Goal: Obtain resource: Obtain resource

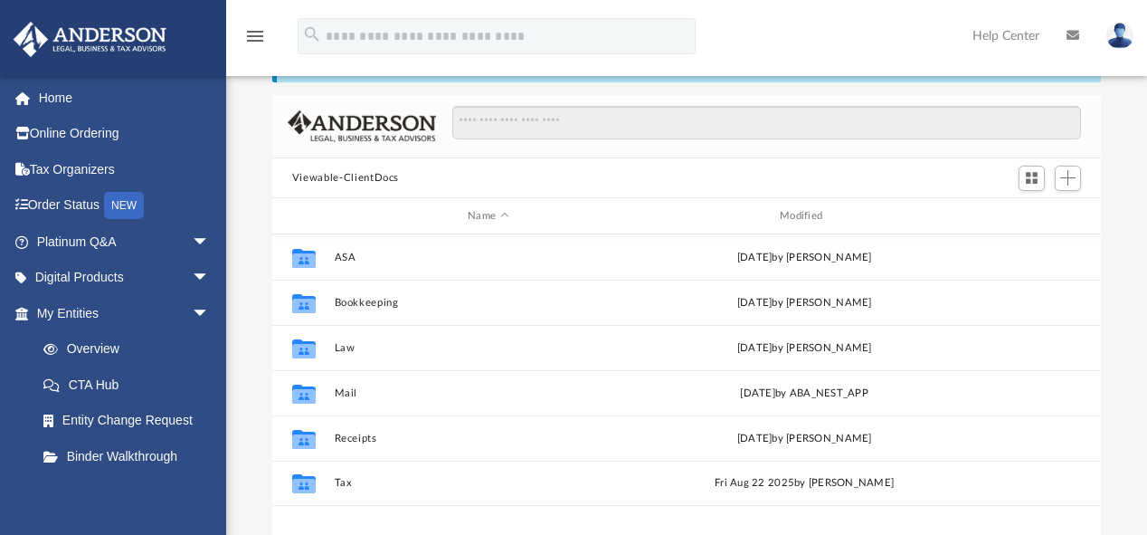
scroll to position [400, 818]
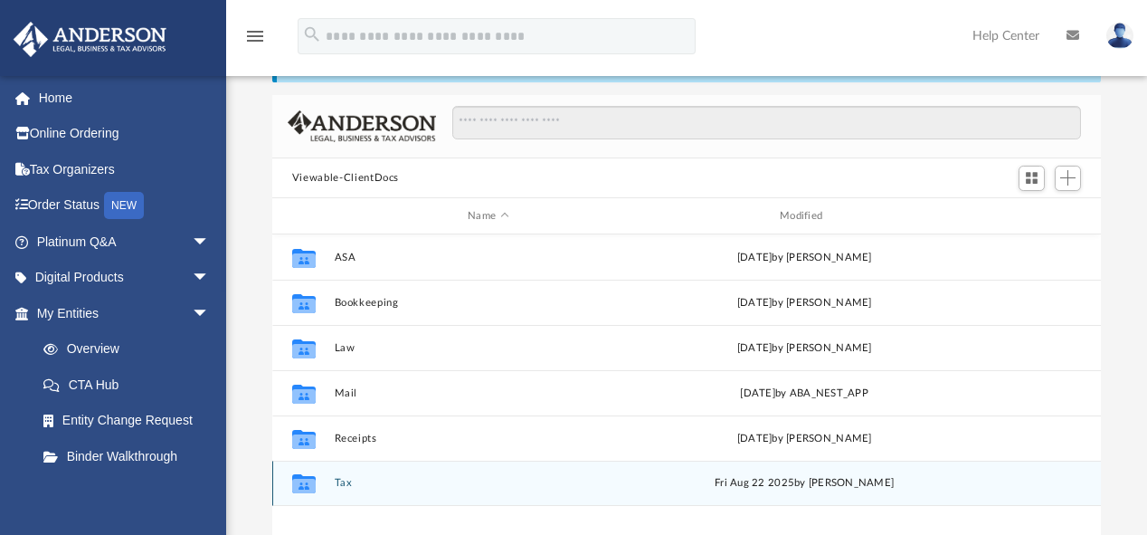
click at [306, 485] on icon "grid" at bounding box center [304, 485] width 24 height 14
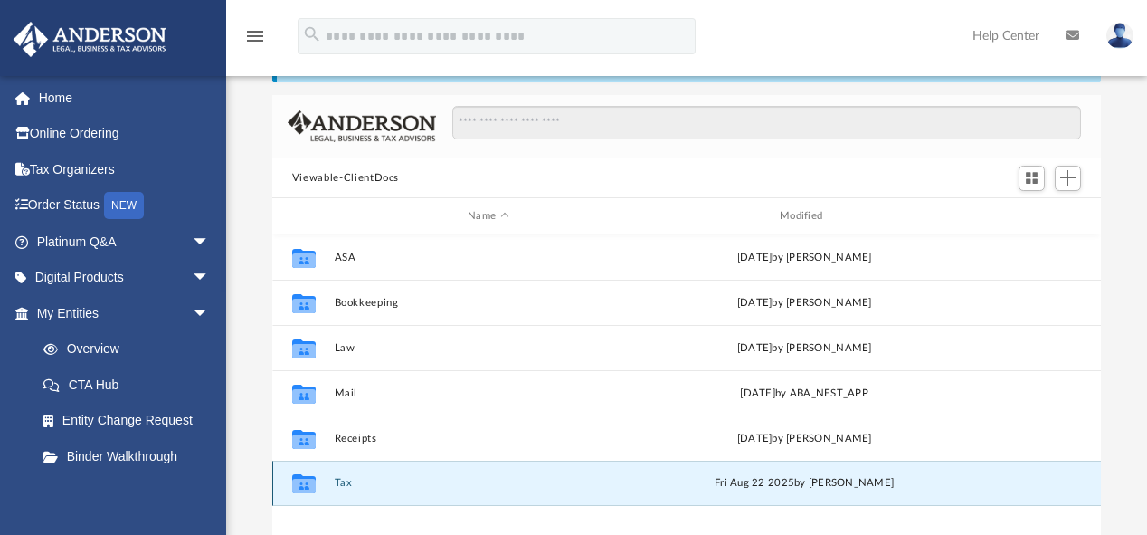
click at [306, 485] on icon "grid" at bounding box center [304, 485] width 24 height 14
click at [341, 481] on button "Tax" at bounding box center [488, 484] width 308 height 12
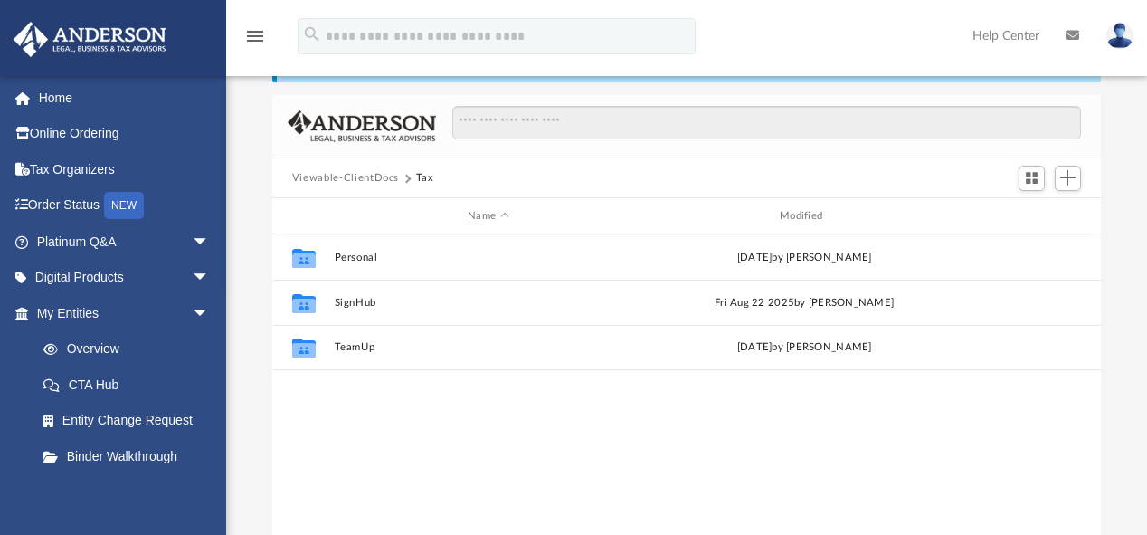
click at [341, 481] on div "Collaborated Folder Personal Mon Jun 23 2025 by Tiffany Smyth Collaborated Fold…" at bounding box center [686, 421] width 829 height 374
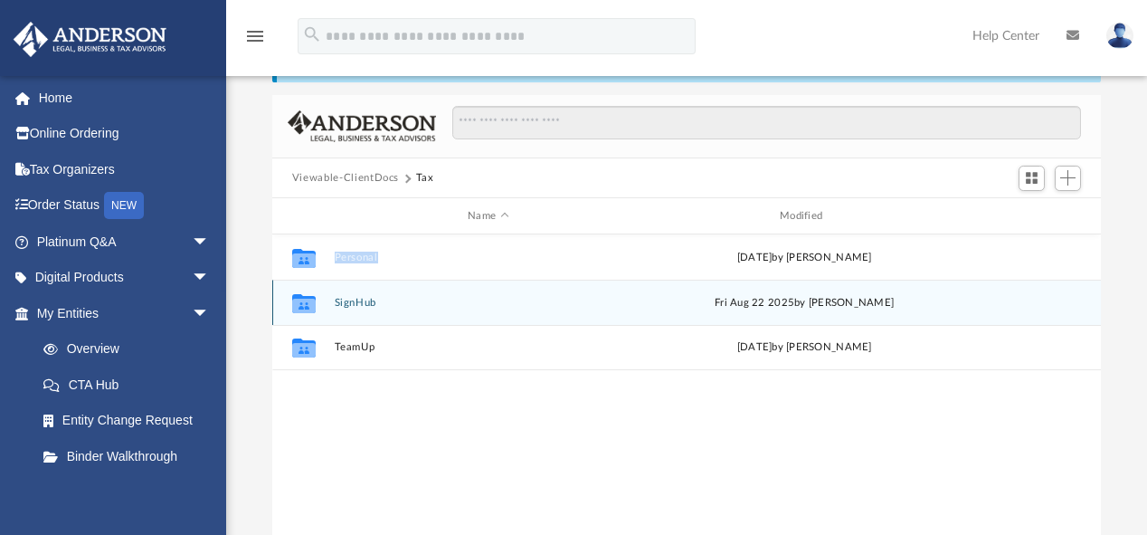
click at [350, 305] on button "SignHub" at bounding box center [488, 303] width 308 height 12
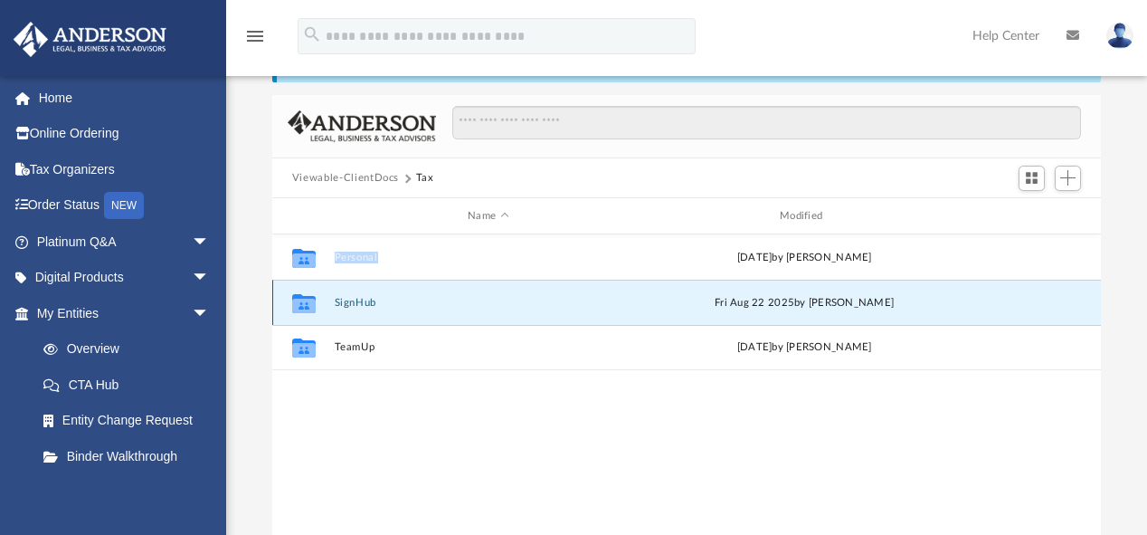
click at [350, 305] on button "SignHub" at bounding box center [488, 303] width 308 height 12
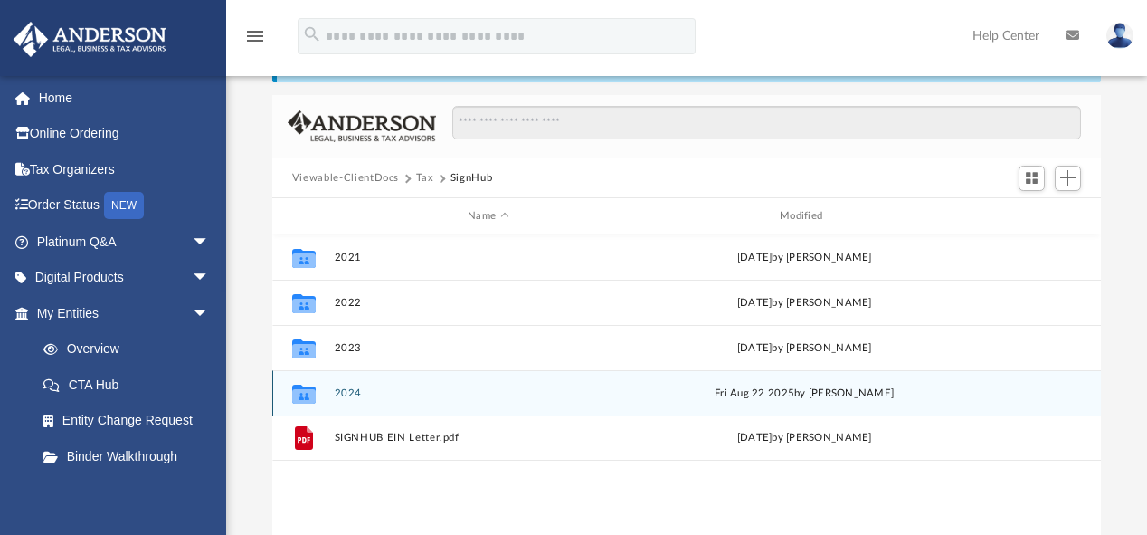
click at [307, 398] on icon "grid" at bounding box center [304, 393] width 24 height 19
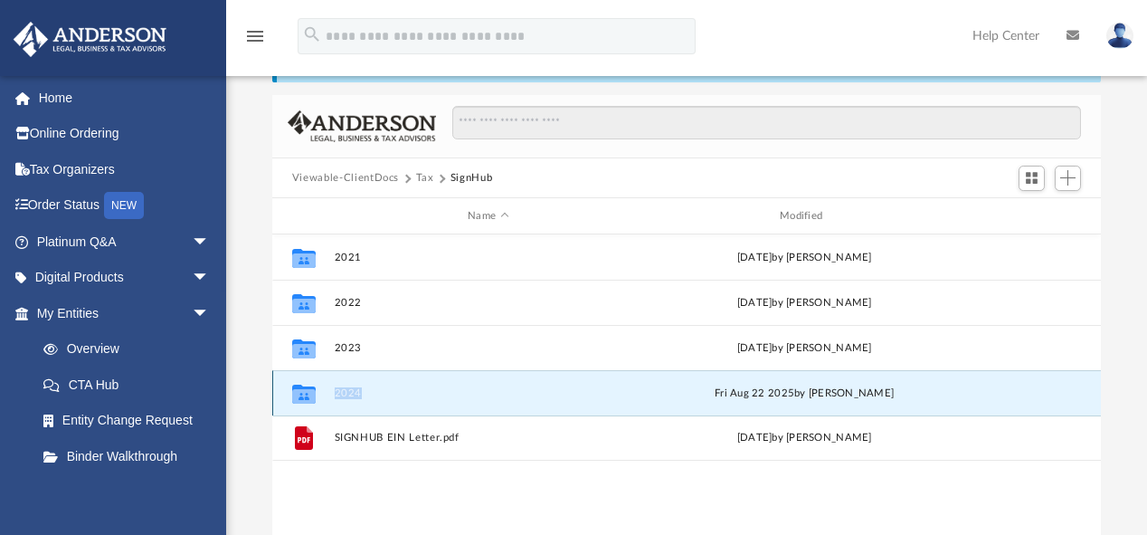
click at [307, 398] on icon "grid" at bounding box center [304, 393] width 24 height 19
click at [346, 387] on button "2024" at bounding box center [488, 393] width 308 height 12
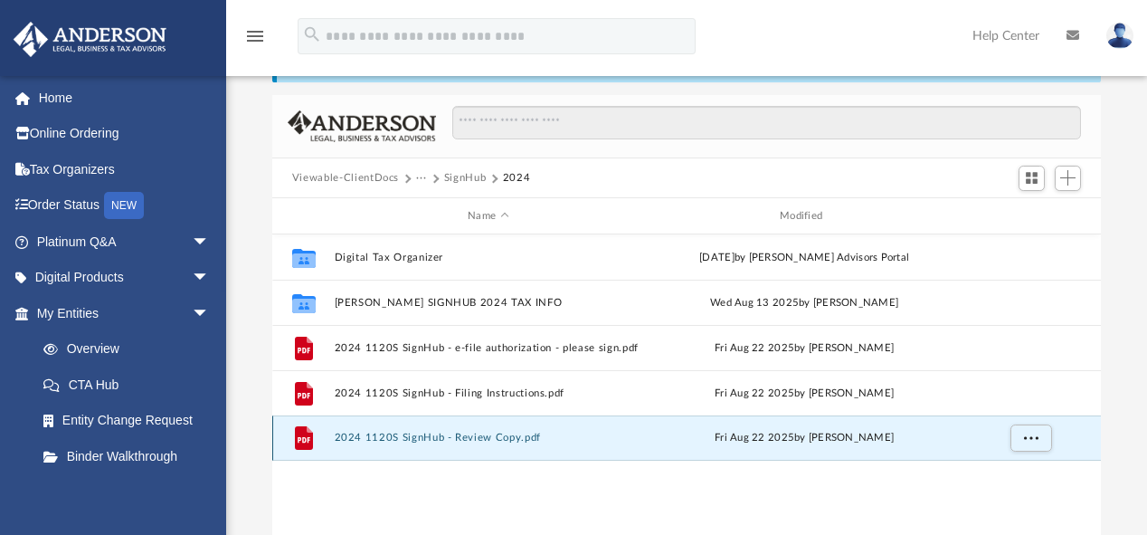
click at [357, 440] on button "2024 1120S SignHub - Review Copy.pdf" at bounding box center [488, 438] width 308 height 12
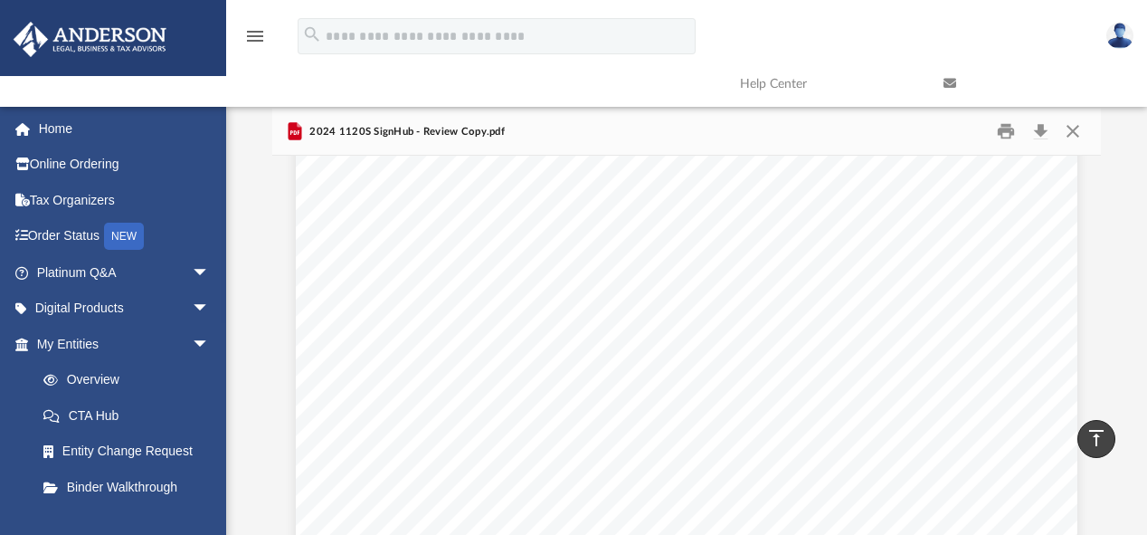
scroll to position [0, 0]
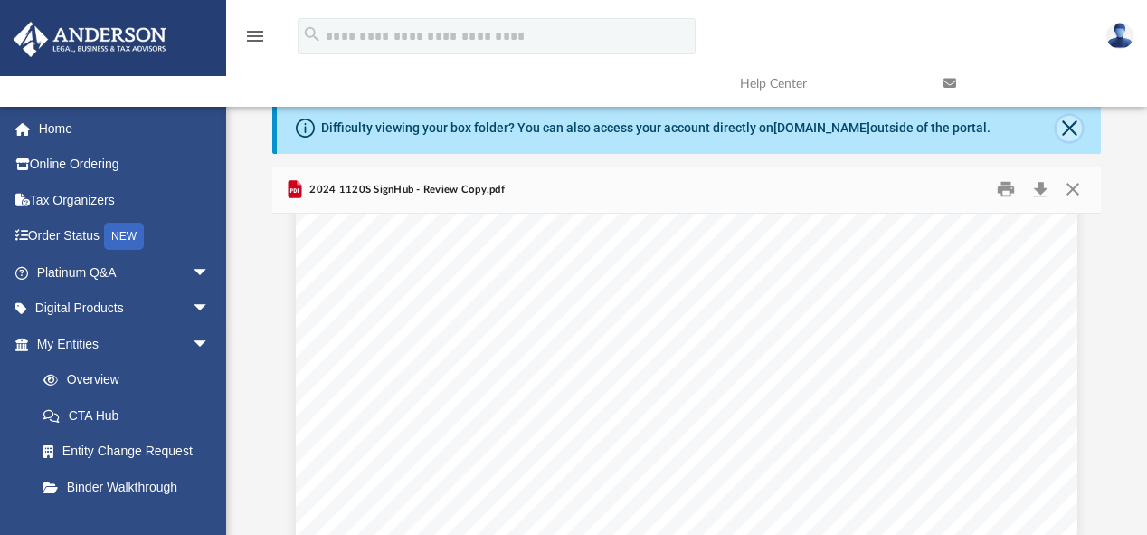
click at [1065, 127] on button "Close" at bounding box center [1068, 128] width 25 height 25
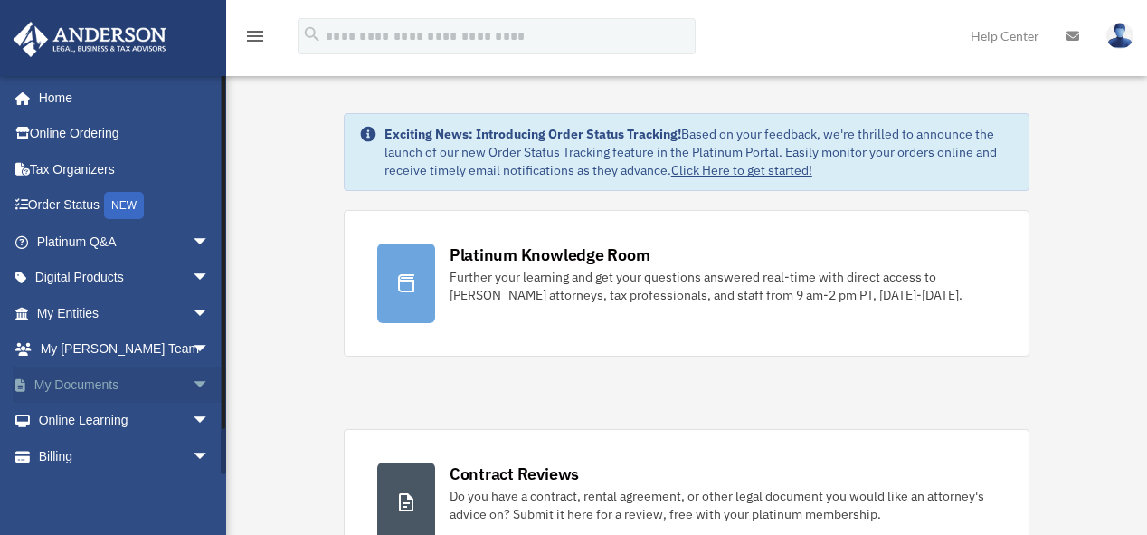
click at [192, 384] on span "arrow_drop_down" at bounding box center [210, 384] width 36 height 37
click at [80, 420] on link "Box" at bounding box center [131, 420] width 212 height 36
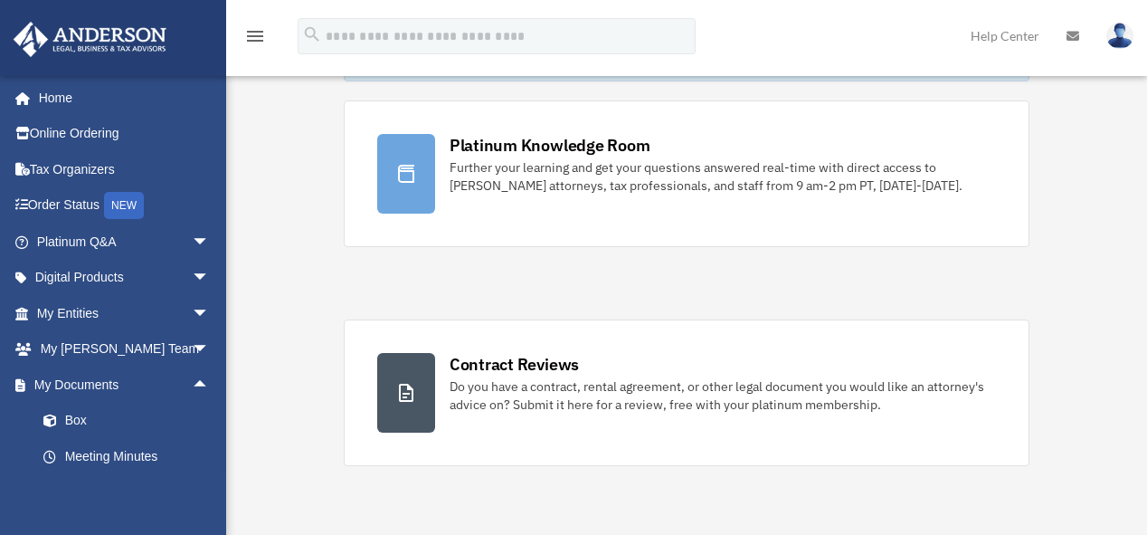
scroll to position [135, 0]
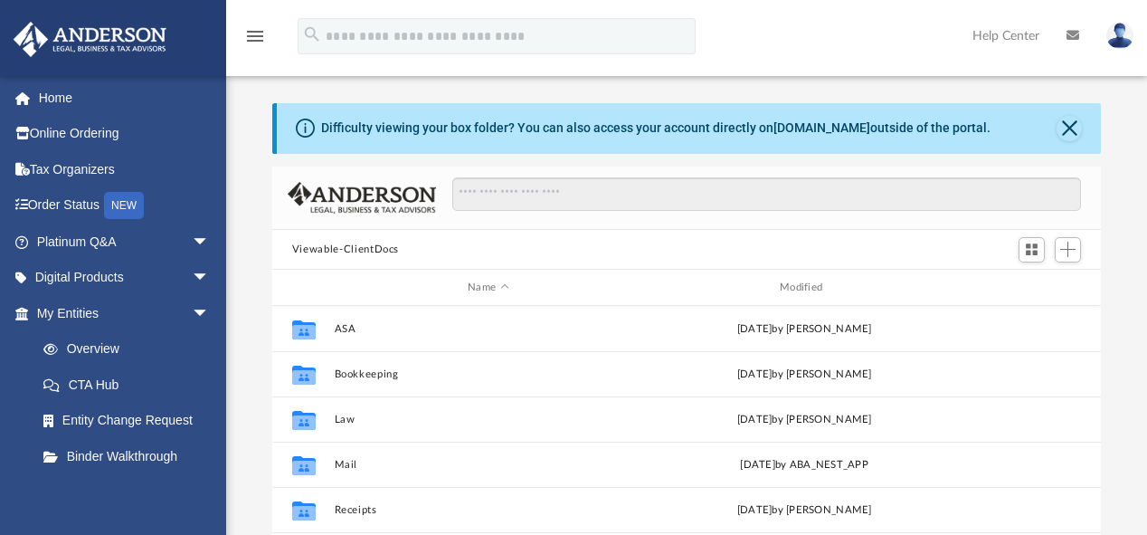
scroll to position [400, 818]
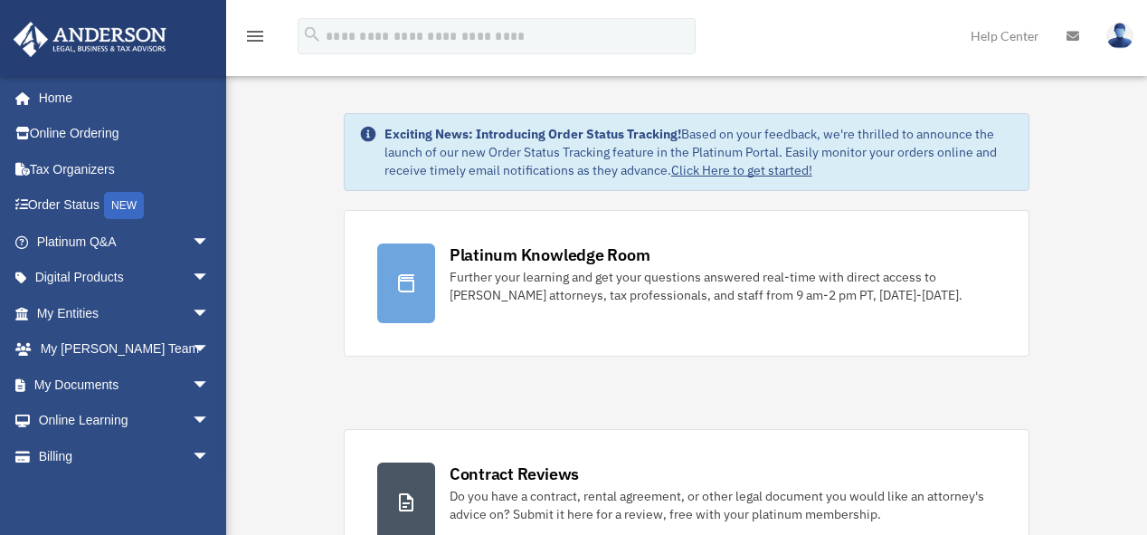
scroll to position [135, 0]
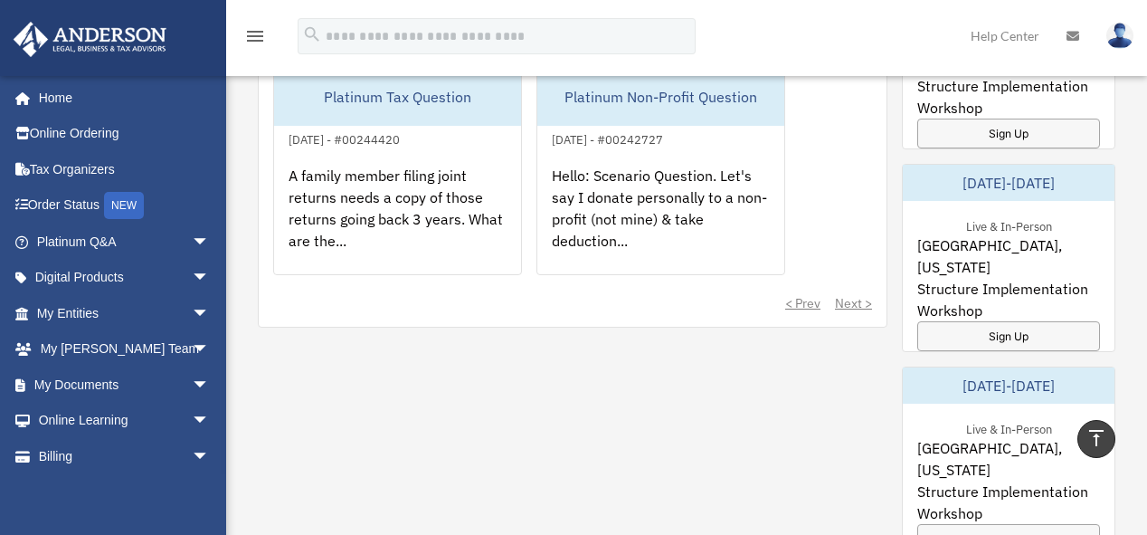
scroll to position [1121, 0]
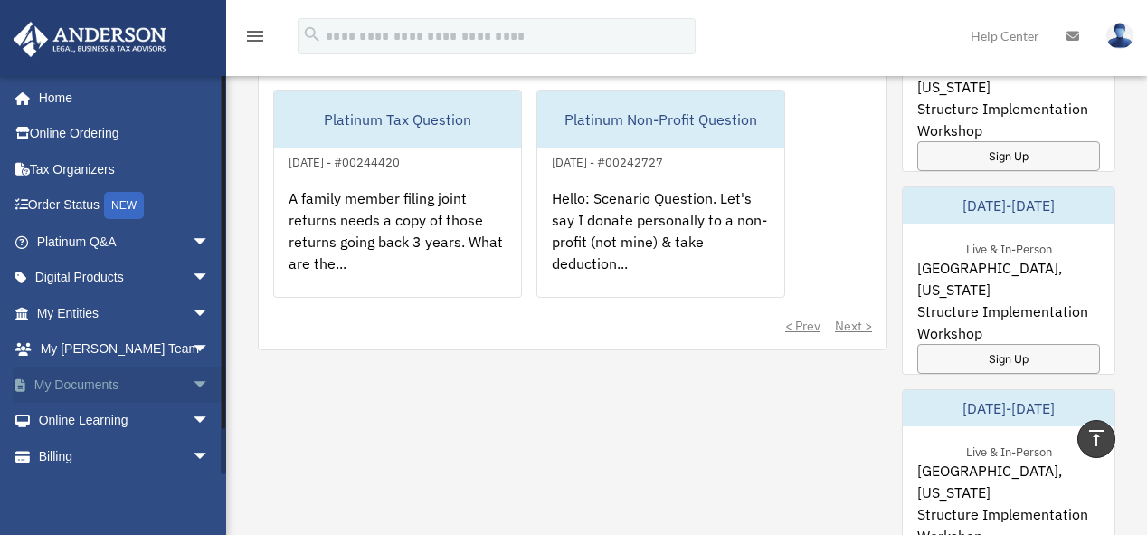
click at [192, 387] on span "arrow_drop_down" at bounding box center [210, 384] width 36 height 37
click at [77, 419] on link "Box" at bounding box center [131, 420] width 212 height 36
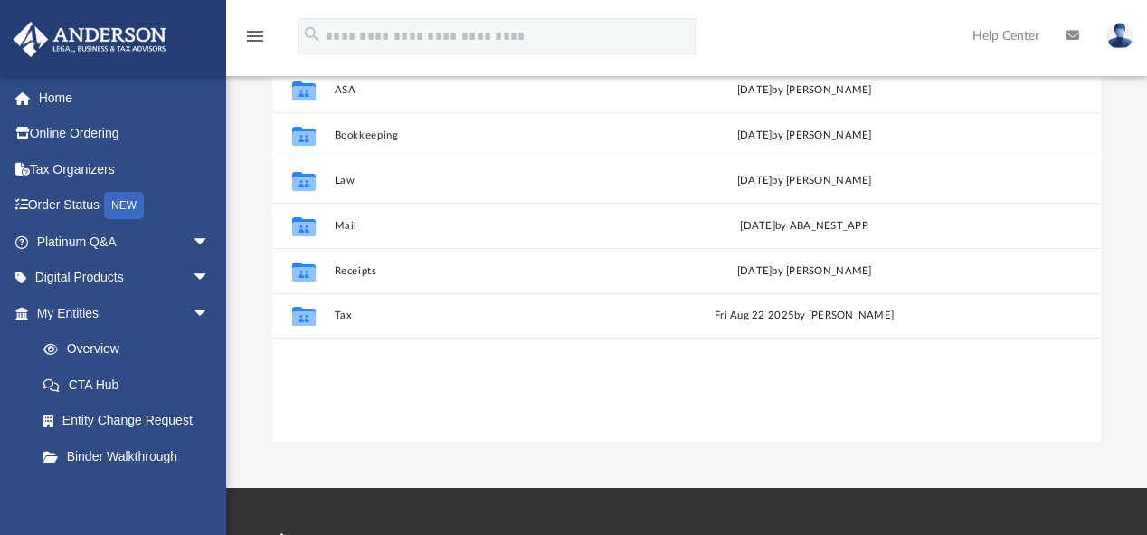
scroll to position [237, 0]
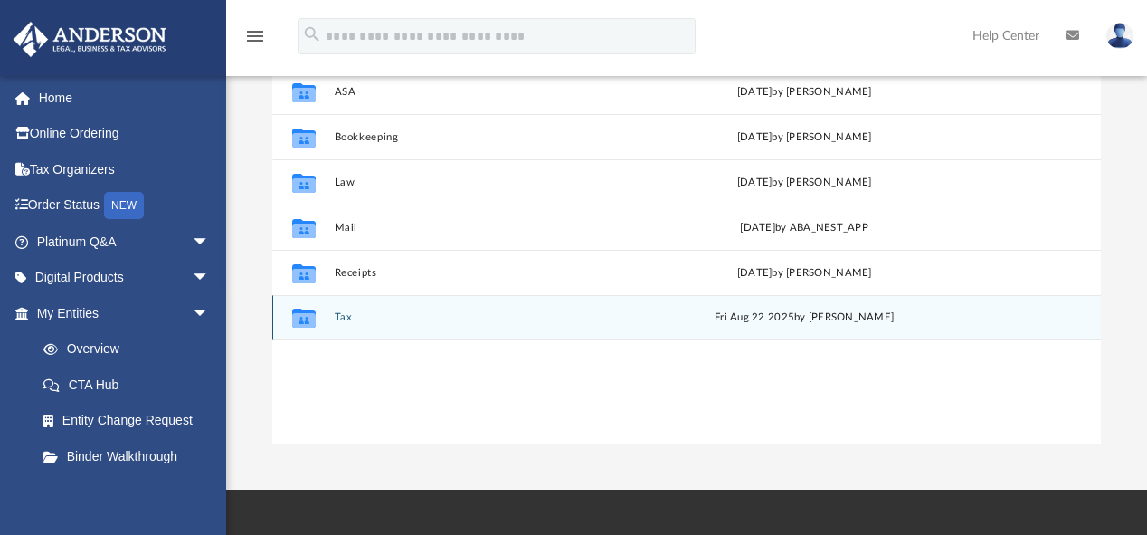
click at [311, 322] on icon "grid" at bounding box center [304, 320] width 24 height 14
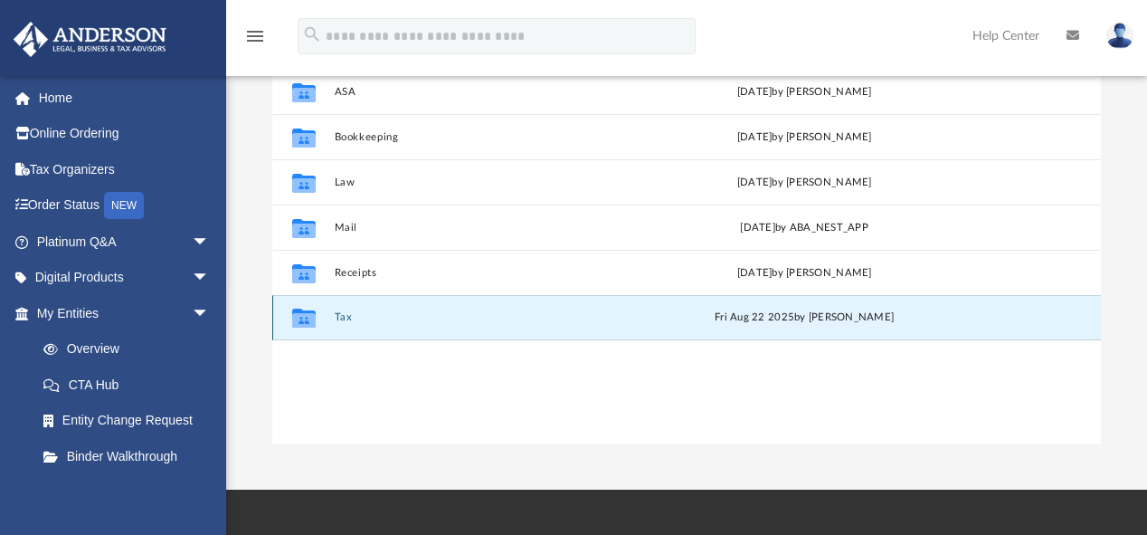
click at [311, 322] on icon "grid" at bounding box center [304, 320] width 24 height 14
click at [344, 317] on button "Tax" at bounding box center [488, 318] width 308 height 12
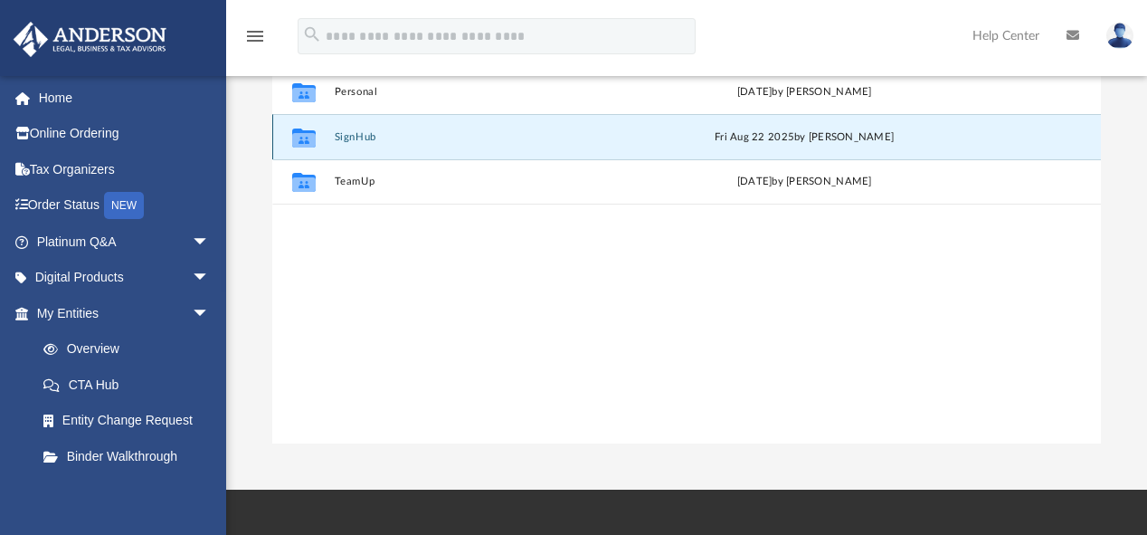
click at [357, 137] on button "SignHub" at bounding box center [488, 137] width 308 height 12
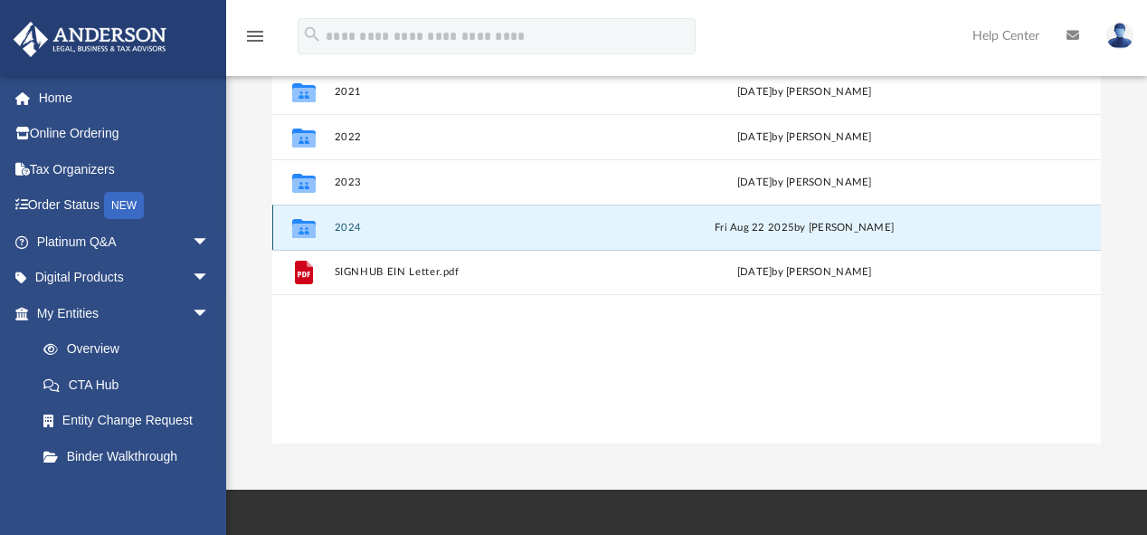
click at [351, 228] on button "2024" at bounding box center [488, 228] width 308 height 12
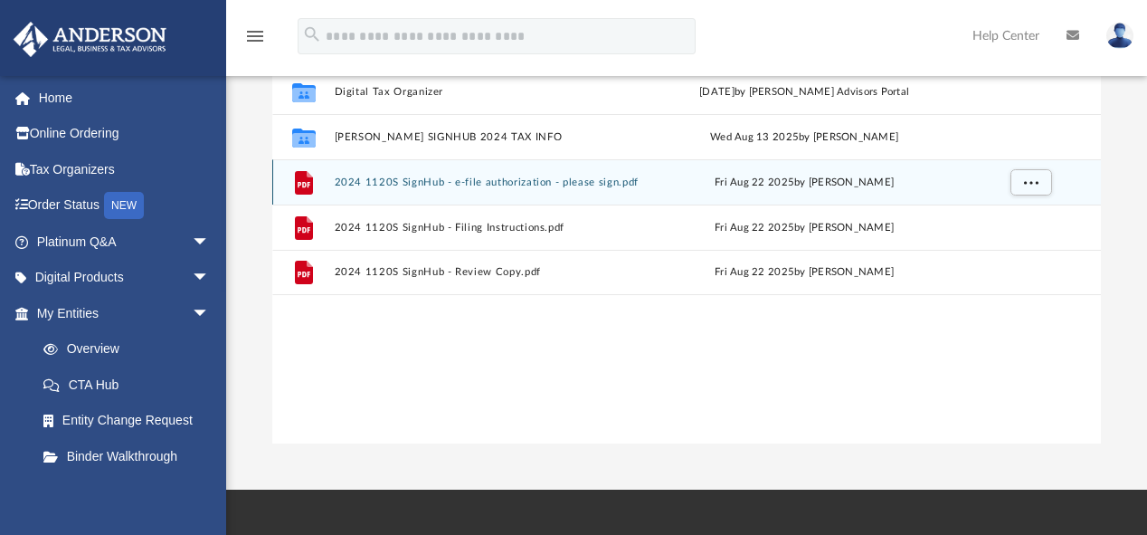
click at [492, 178] on button "2024 1120S SignHub - e-file authorization - please sign.pdf" at bounding box center [488, 182] width 308 height 12
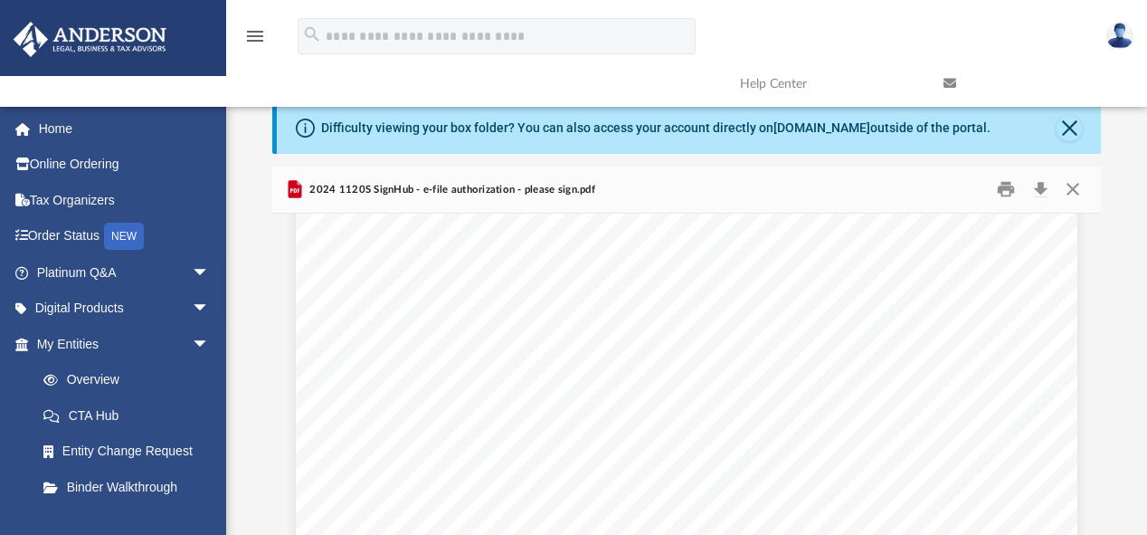
scroll to position [1699, 0]
click at [446, 302] on div "Corporation name [US_STATE] Corporation No., CA SOS file no., or FEIN Signature…" at bounding box center [686, 72] width 781 height 1011
click at [441, 312] on div "Corporation name [US_STATE] Corporation No., CA SOS file no., or FEIN Signature…" at bounding box center [686, 72] width 781 height 1011
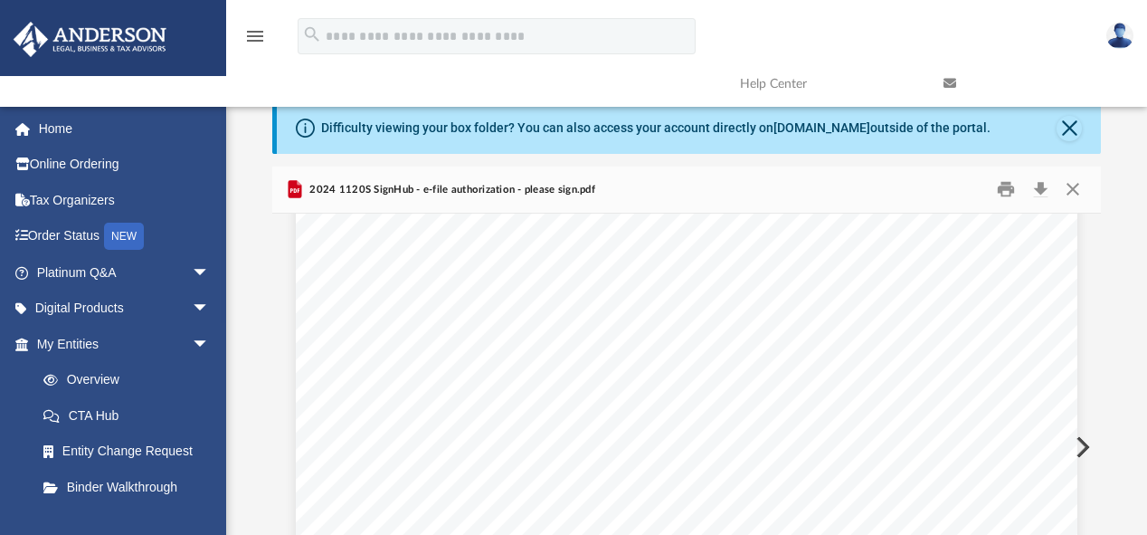
click at [441, 312] on div "Corporation name [US_STATE] Corporation No., CA SOS file no., or FEIN Signature…" at bounding box center [686, 72] width 781 height 1011
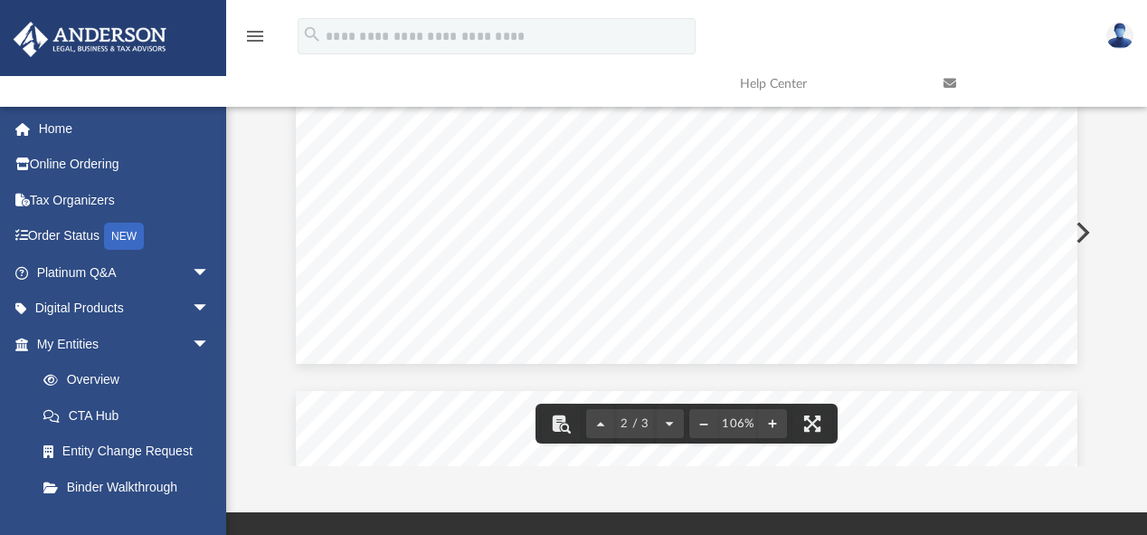
scroll to position [228, 0]
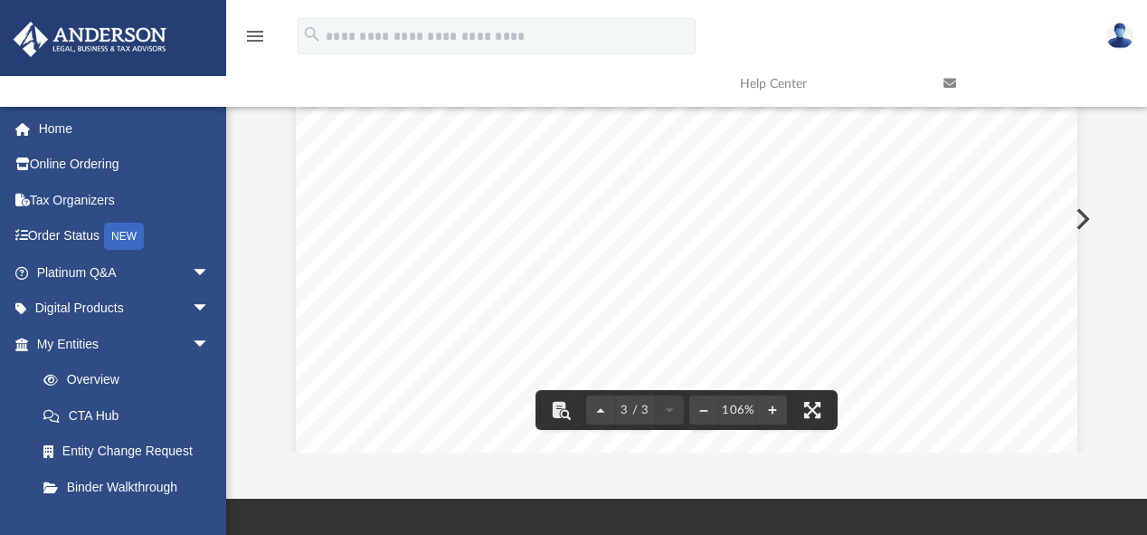
scroll to position [2164, 0]
